Goal: Navigation & Orientation: Find specific page/section

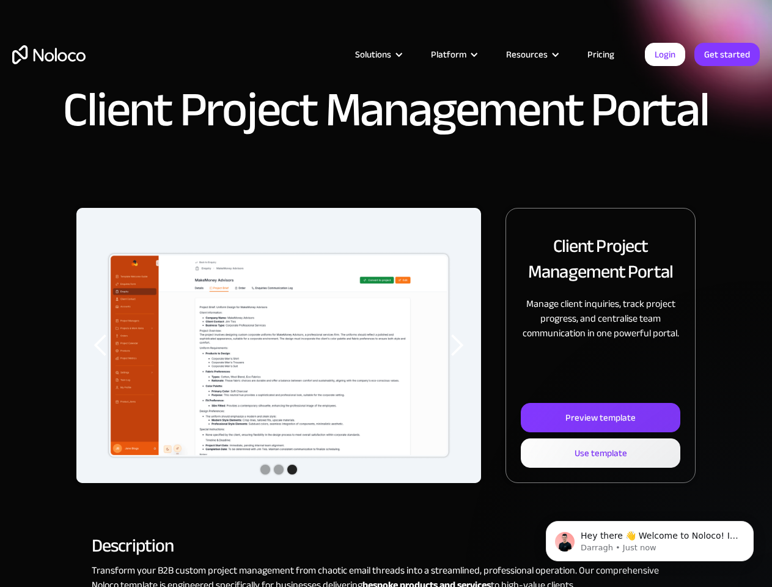
click at [365, 54] on div "Solutions" at bounding box center [373, 54] width 36 height 16
click at [378, 54] on div "Solutions" at bounding box center [373, 54] width 36 height 16
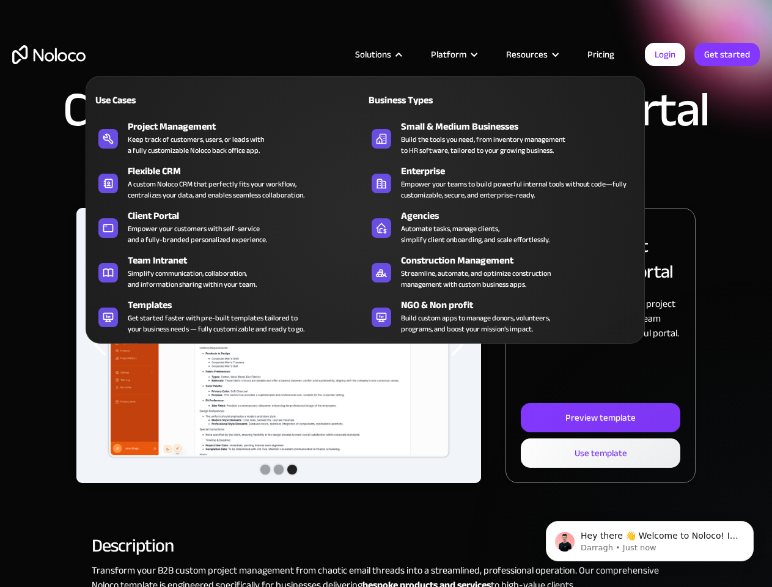
click at [453, 54] on div "Platform" at bounding box center [448, 54] width 35 height 16
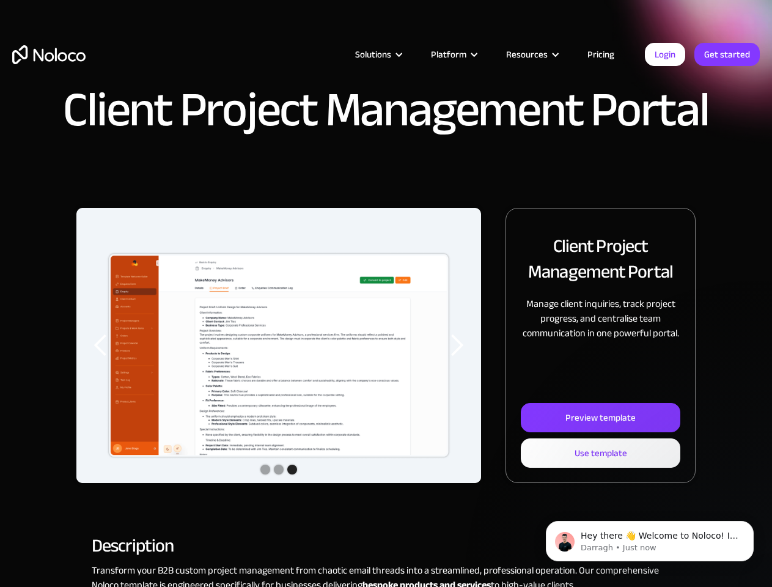
click at [532, 54] on div "Resources" at bounding box center [527, 54] width 42 height 16
click at [279, 345] on img "3 of 3" at bounding box center [278, 355] width 404 height 294
click at [101, 345] on div "previous slide" at bounding box center [101, 345] width 24 height 24
click at [456, 345] on div "next slide" at bounding box center [456, 345] width 24 height 24
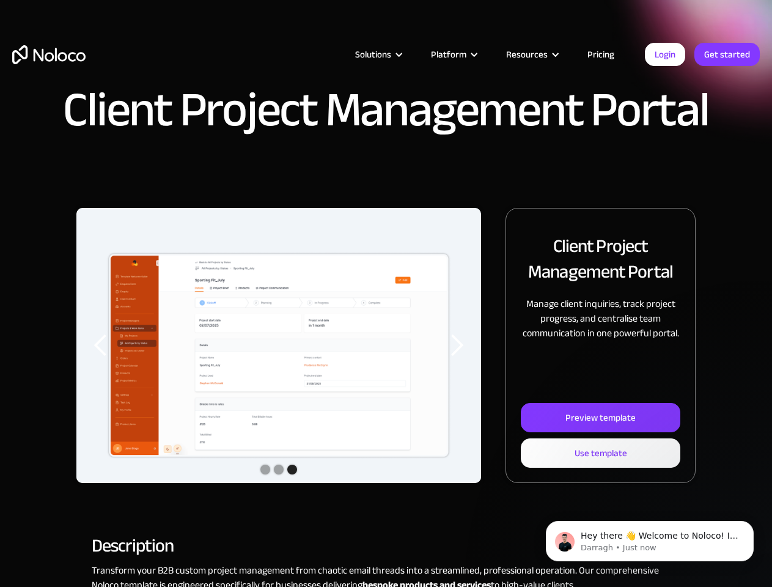
click at [279, 470] on div "Show slide 2 of 3" at bounding box center [279, 469] width 10 height 10
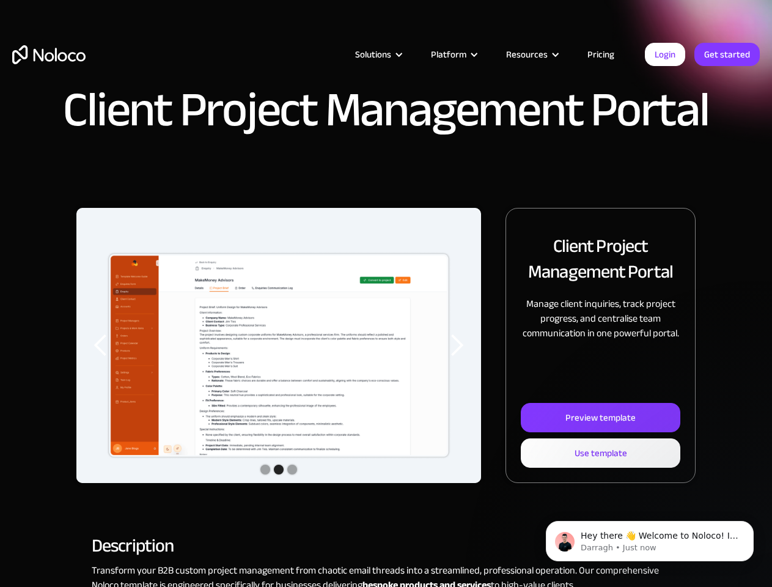
click at [265, 469] on div "Show slide 1 of 3" at bounding box center [265, 469] width 10 height 10
